Goal: Browse casually: Explore the website without a specific task or goal

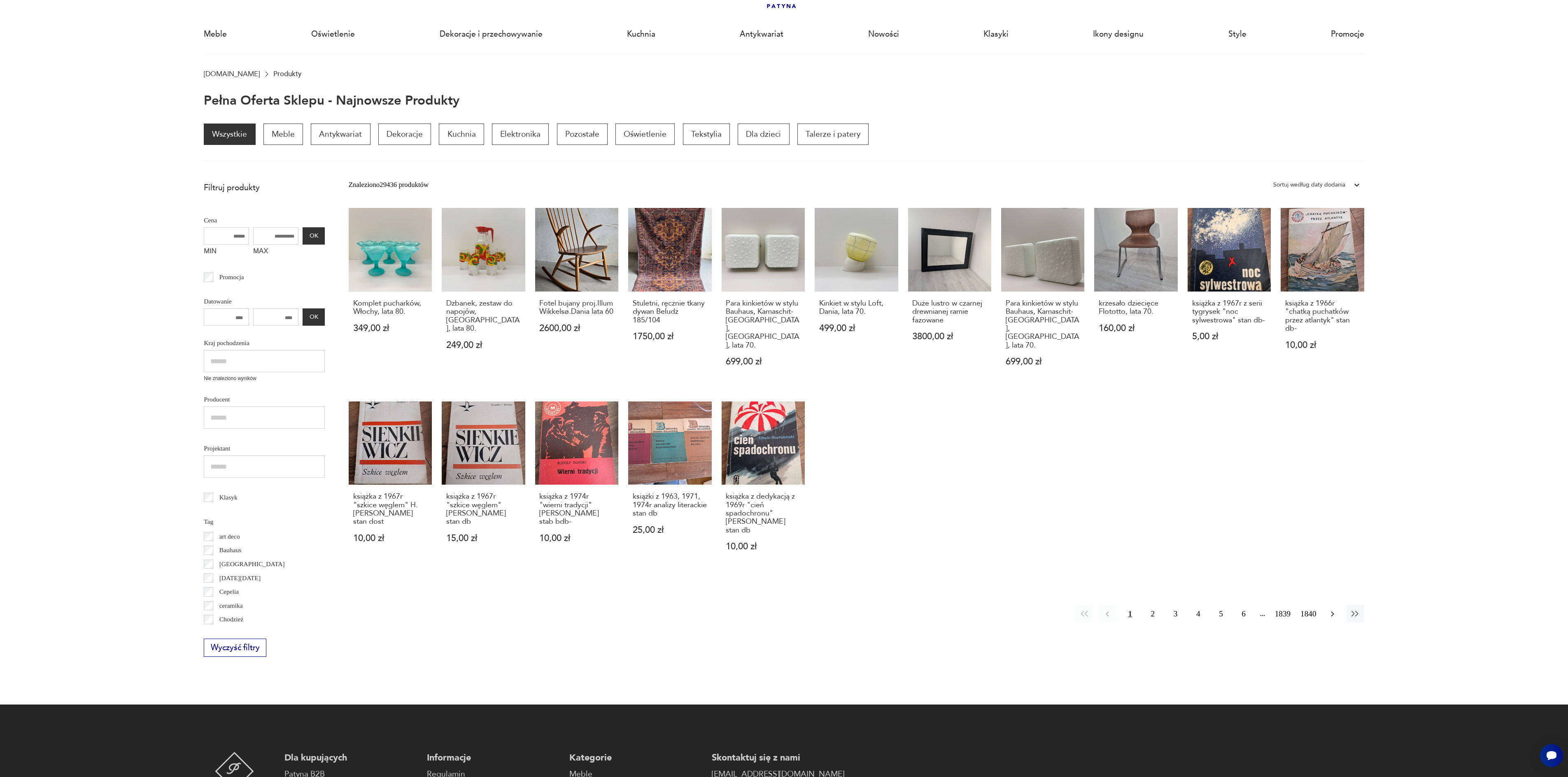
click at [1334, 609] on icon "button" at bounding box center [1332, 614] width 10 height 10
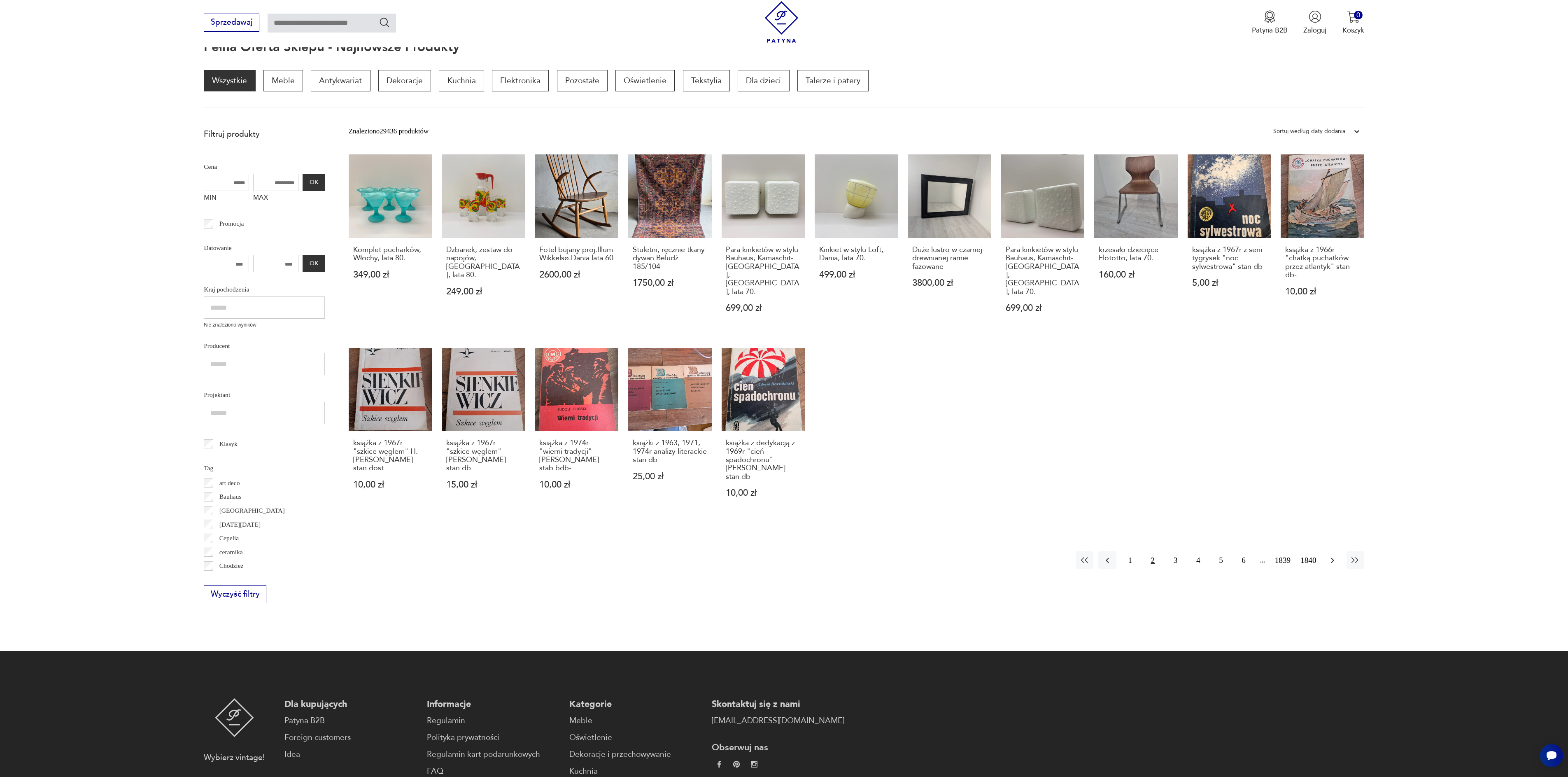
scroll to position [111, 0]
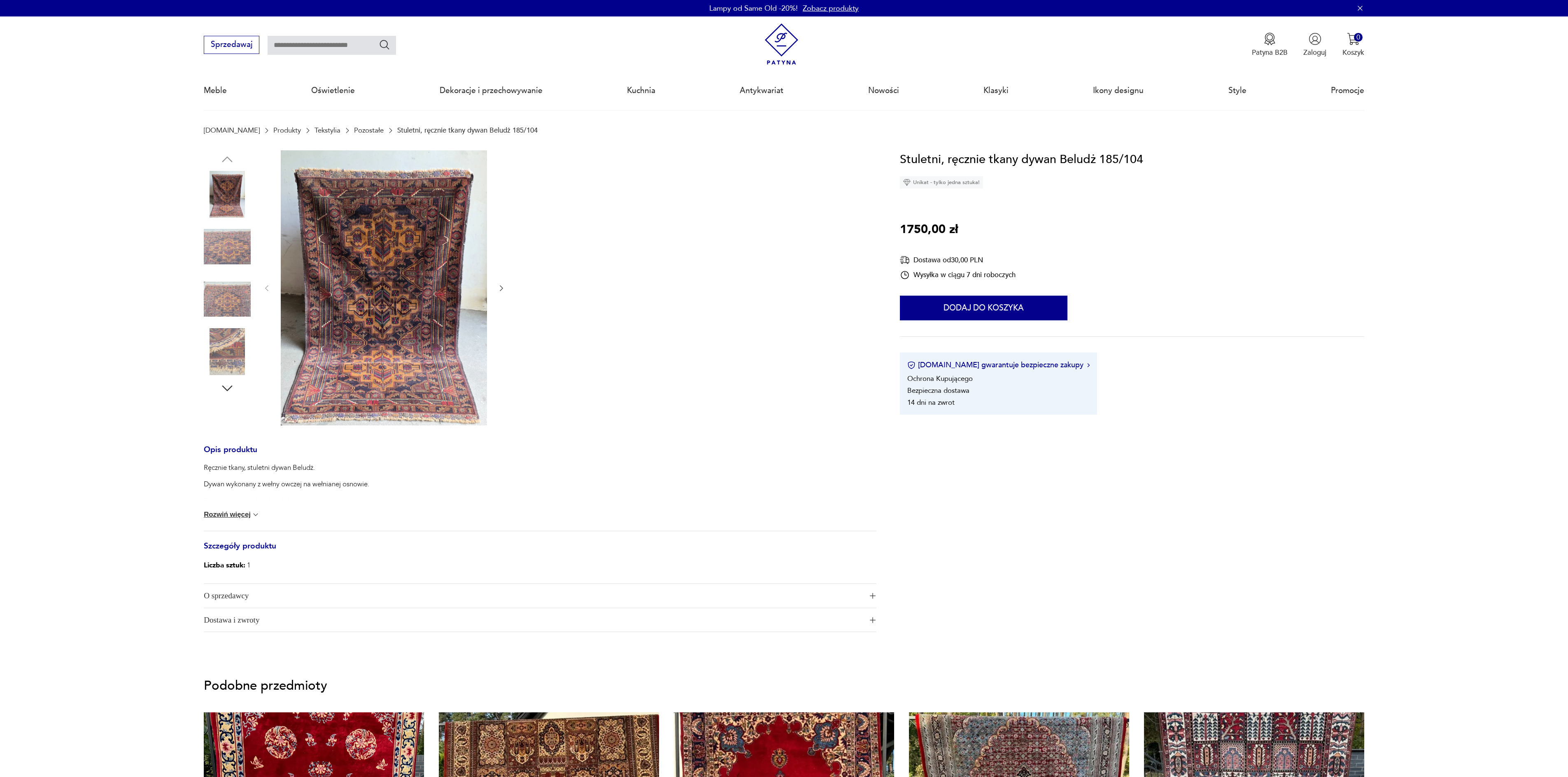
click at [373, 363] on img at bounding box center [383, 288] width 206 height 275
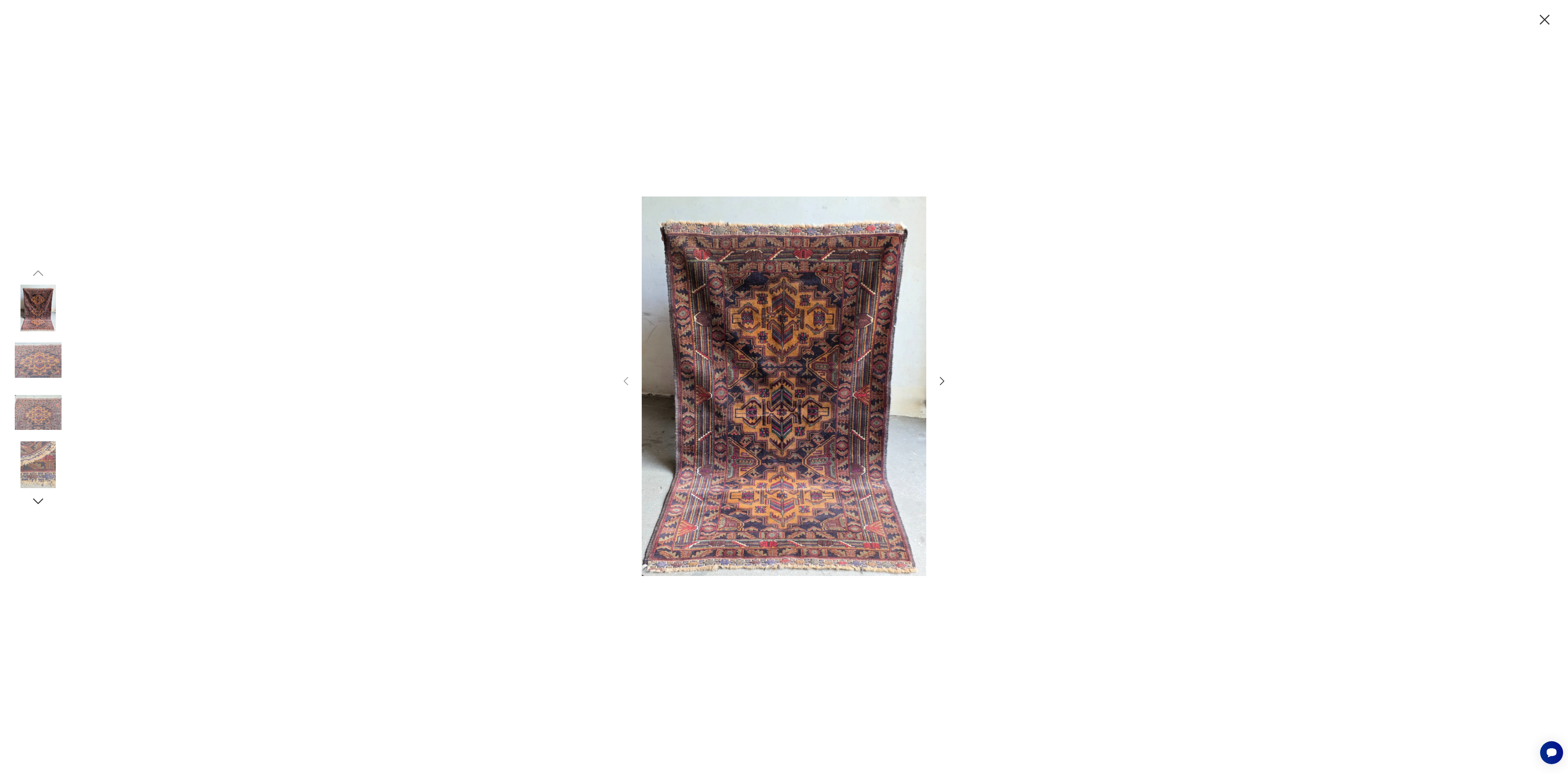
click at [1550, 21] on icon "button" at bounding box center [1544, 19] width 17 height 17
